Goal: Information Seeking & Learning: Learn about a topic

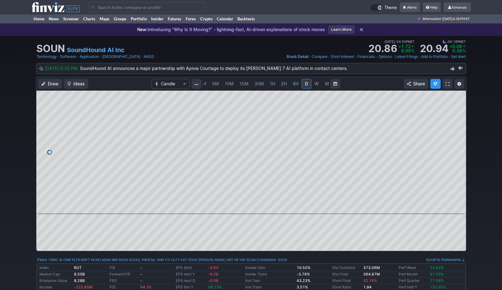
click at [218, 84] on link "5M" at bounding box center [215, 84] width 12 height 10
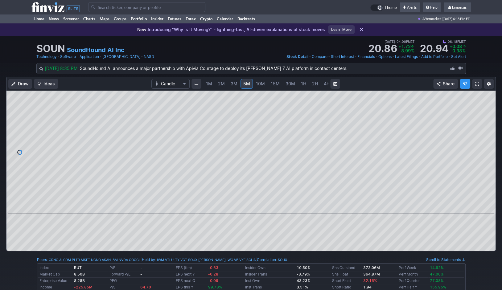
click at [228, 84] on link "3M" at bounding box center [234, 84] width 12 height 10
click at [238, 84] on link "3M" at bounding box center [234, 84] width 12 height 10
click at [244, 83] on span "5M" at bounding box center [246, 83] width 7 height 5
click at [256, 83] on span "10M" at bounding box center [260, 83] width 9 height 5
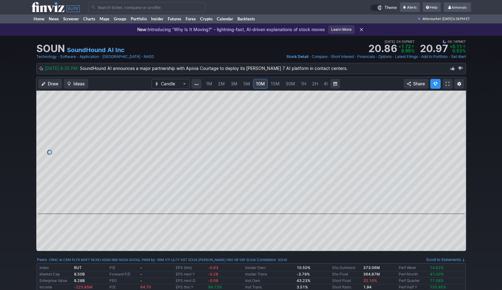
click at [268, 82] on link "15M" at bounding box center [275, 84] width 14 height 10
click at [278, 83] on span "30M" at bounding box center [283, 83] width 10 height 5
click at [280, 84] on span "1H" at bounding box center [281, 83] width 5 height 5
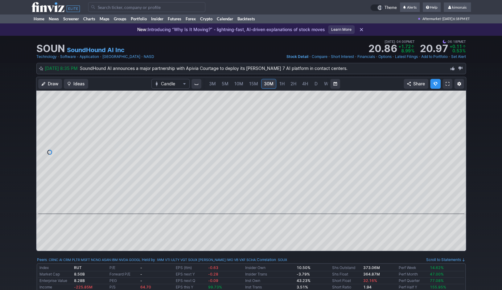
scroll to position [0, 31]
click at [257, 84] on span "30M" at bounding box center [259, 83] width 10 height 5
click at [246, 83] on link "15M" at bounding box center [253, 84] width 14 height 10
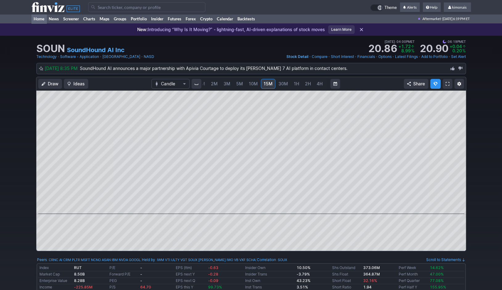
click at [43, 19] on link "Home" at bounding box center [38, 18] width 15 height 9
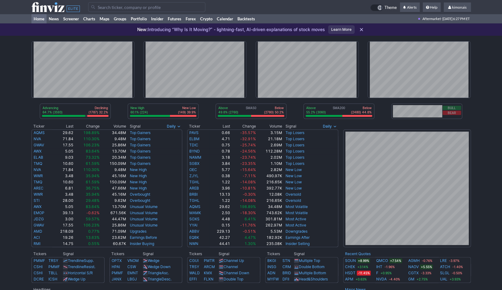
click at [43, 19] on link "Home" at bounding box center [38, 18] width 15 height 9
